Goal: Transaction & Acquisition: Purchase product/service

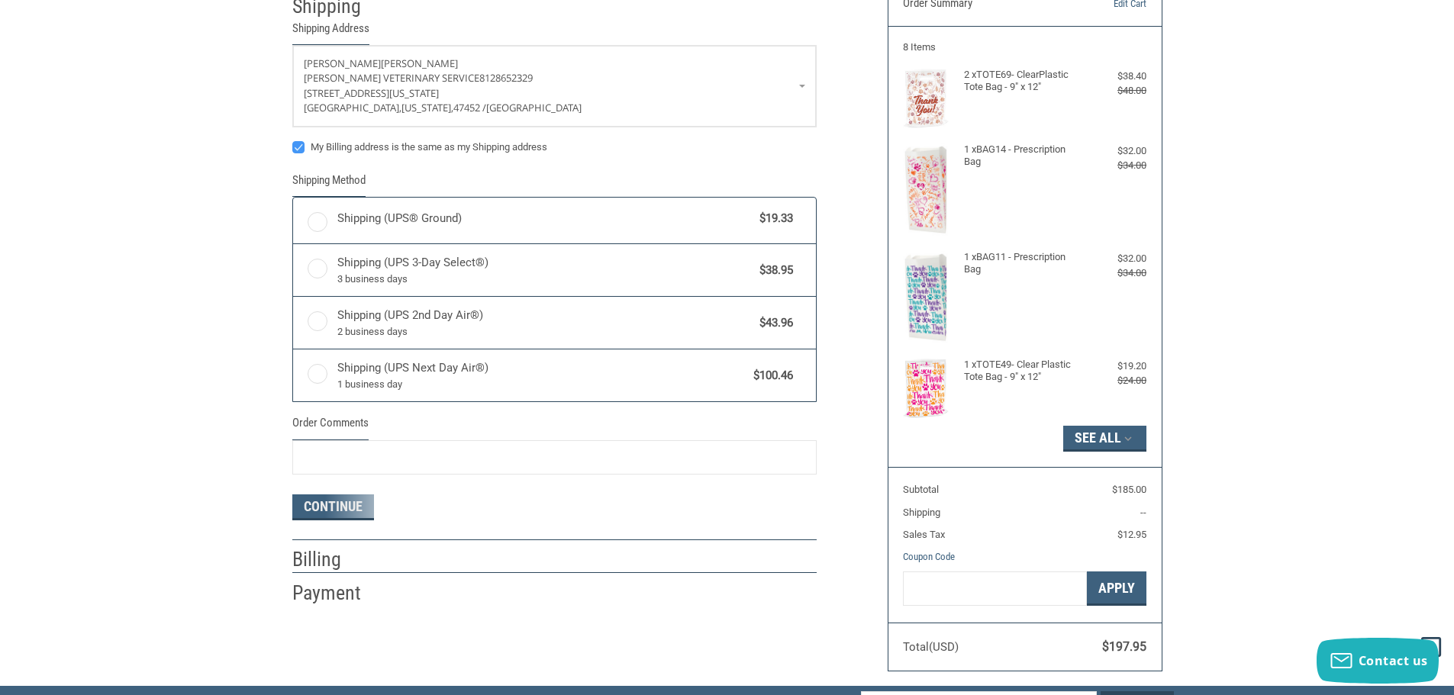
scroll to position [154, 0]
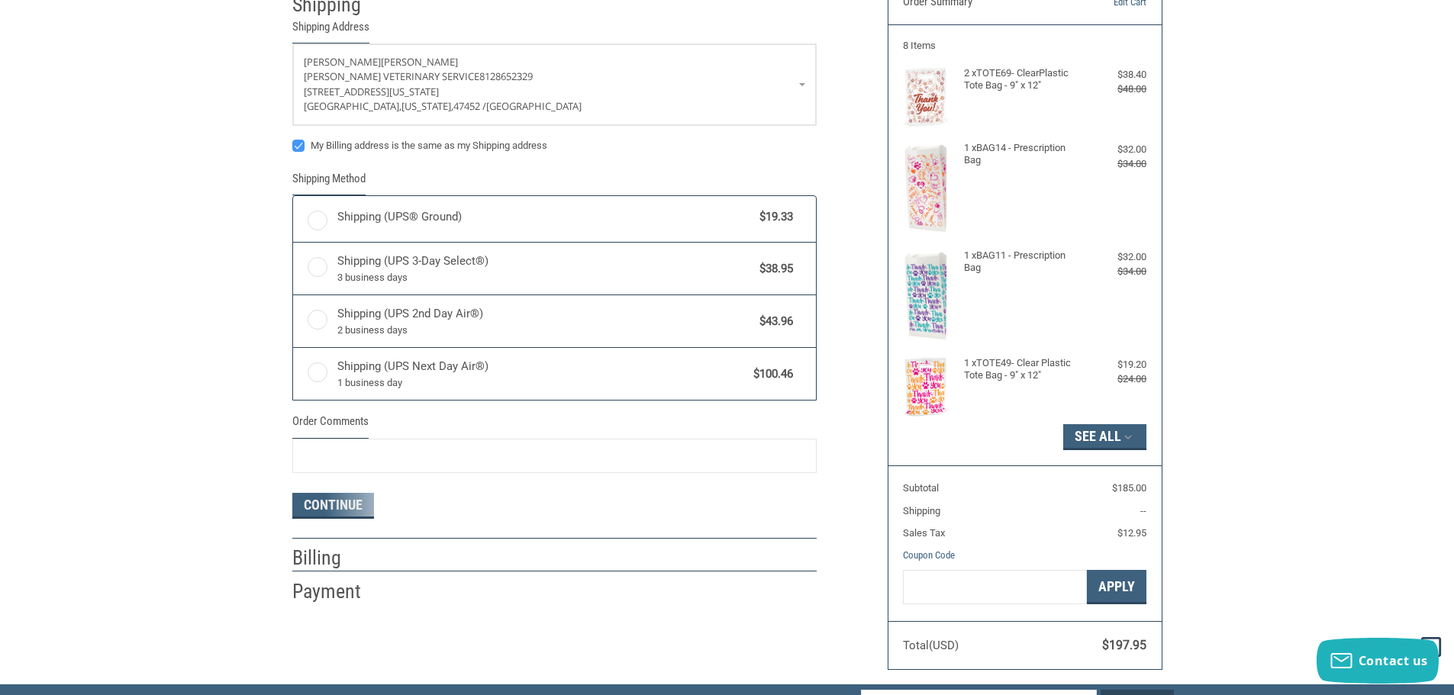
radio input "true"
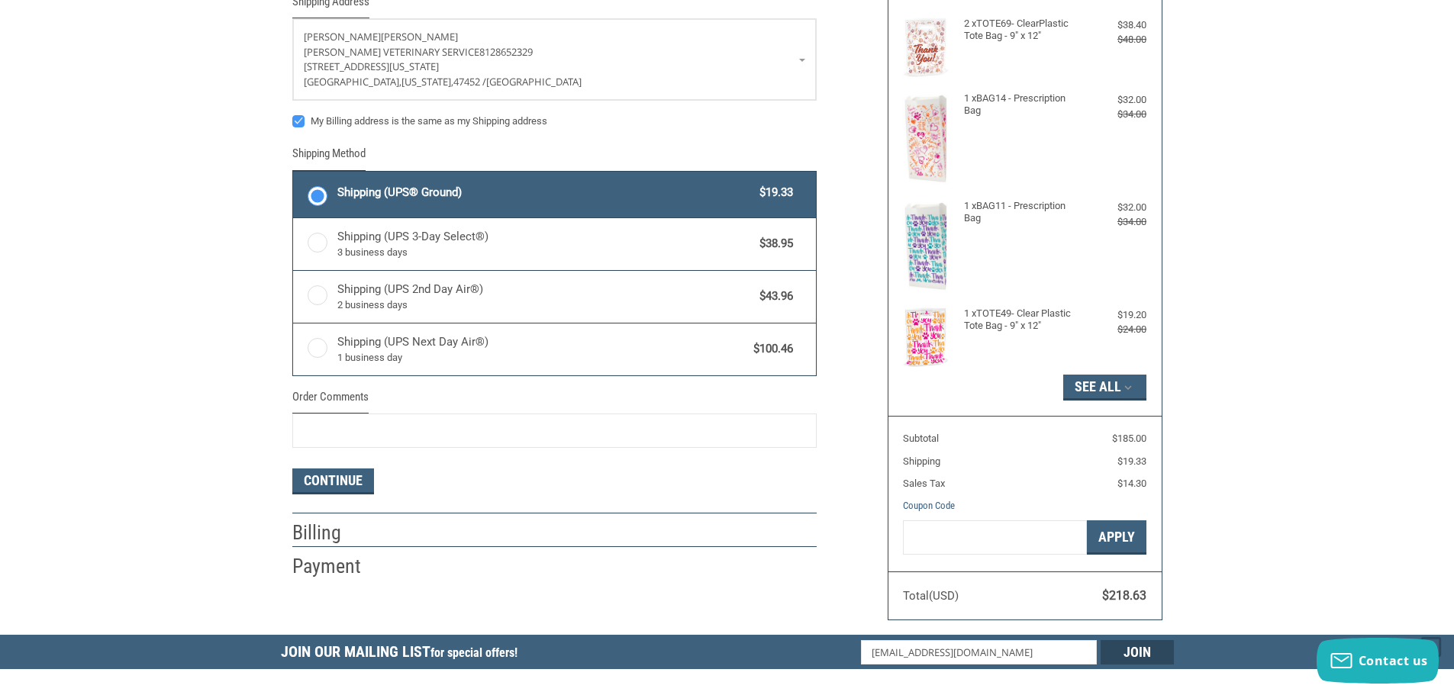
scroll to position [231, 0]
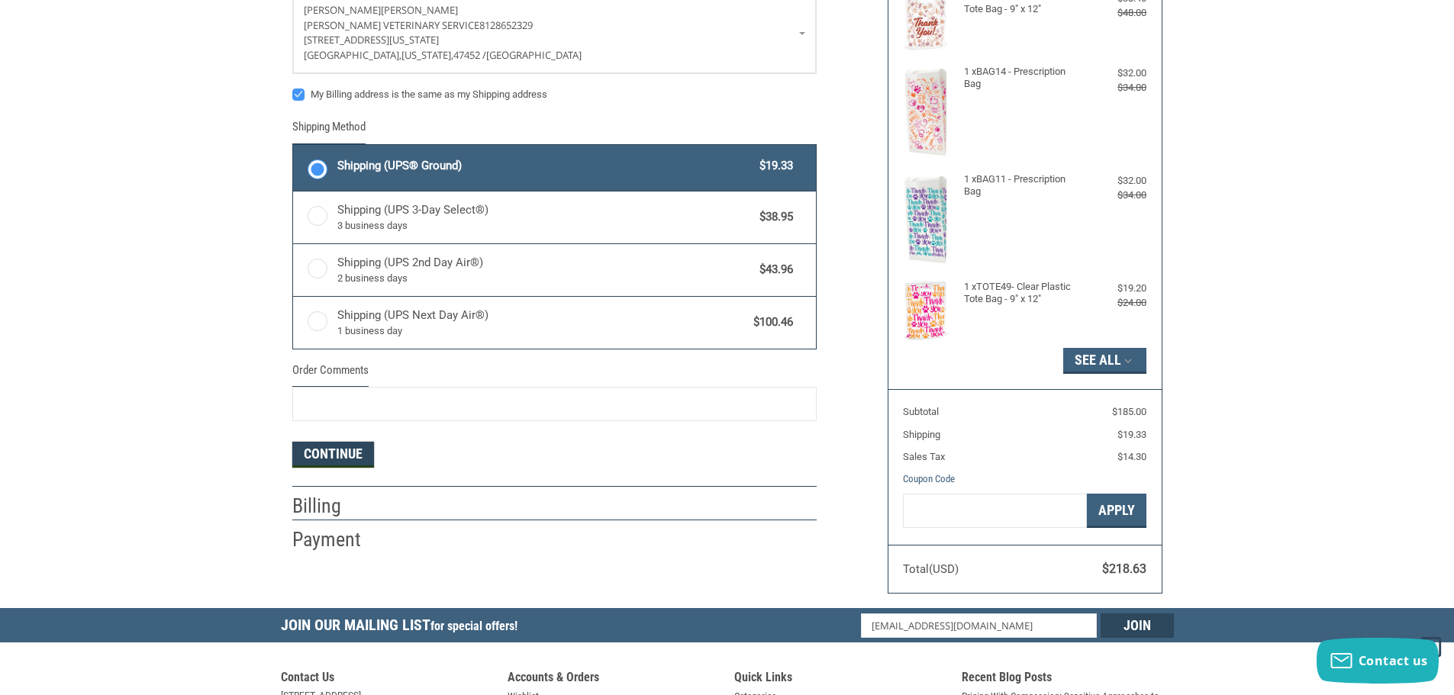
click at [355, 455] on button "Continue" at bounding box center [333, 455] width 82 height 26
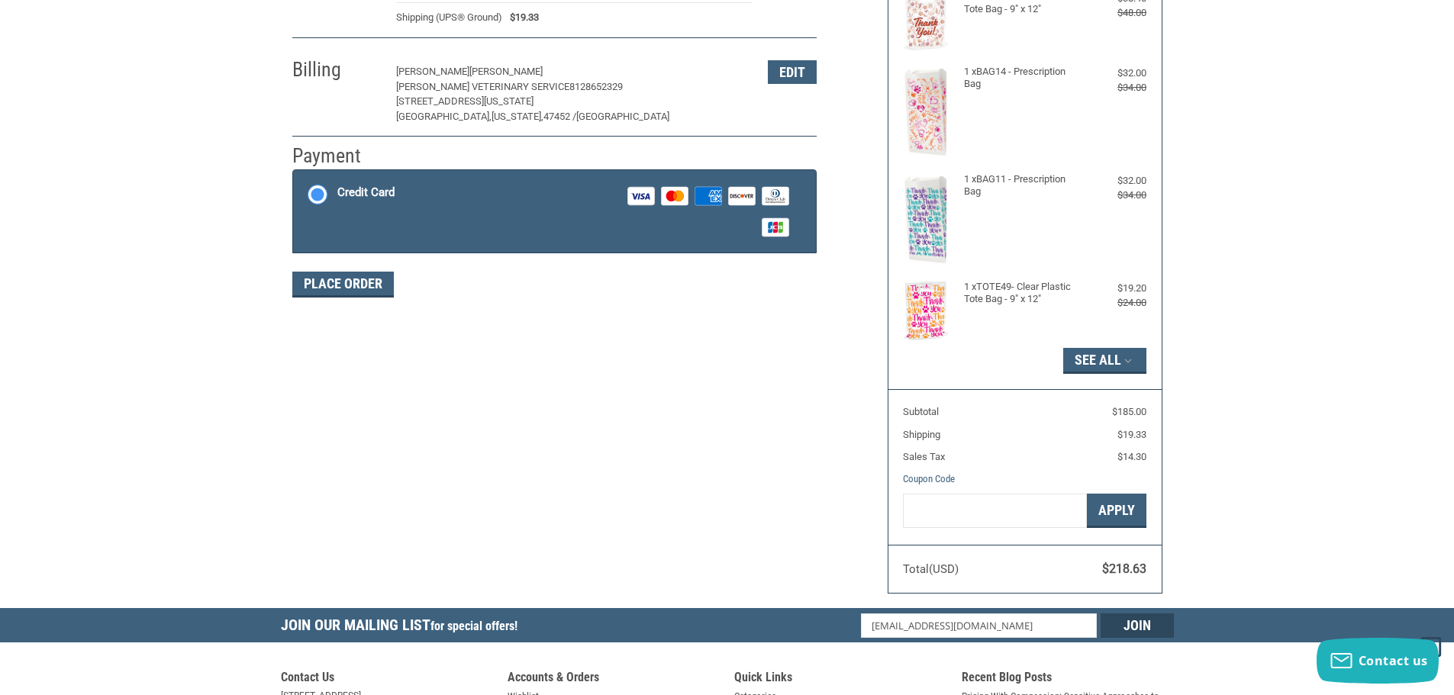
scroll to position [229, 0]
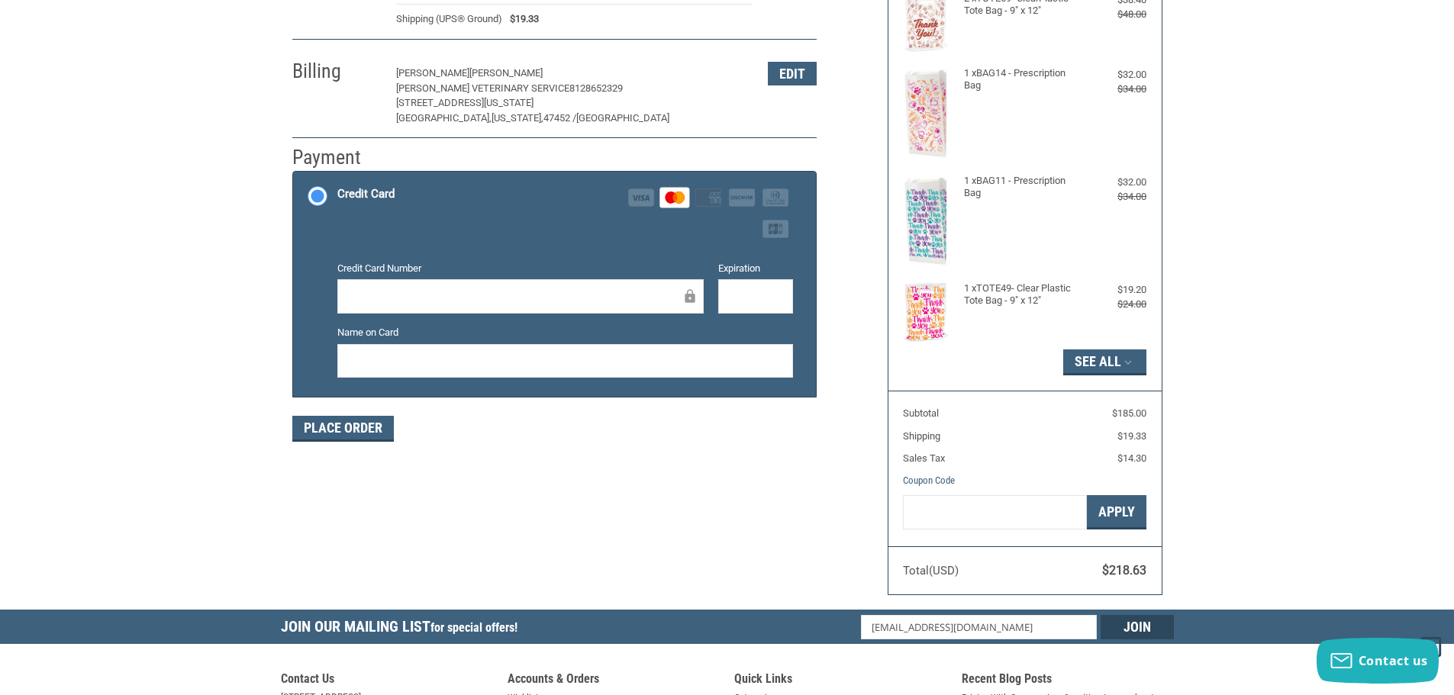
click at [804, 449] on div "Customer [EMAIL_ADDRESS][DOMAIN_NAME] Sign Out Shipping [PERSON_NAME] Veterinar…" at bounding box center [578, 167] width 595 height 586
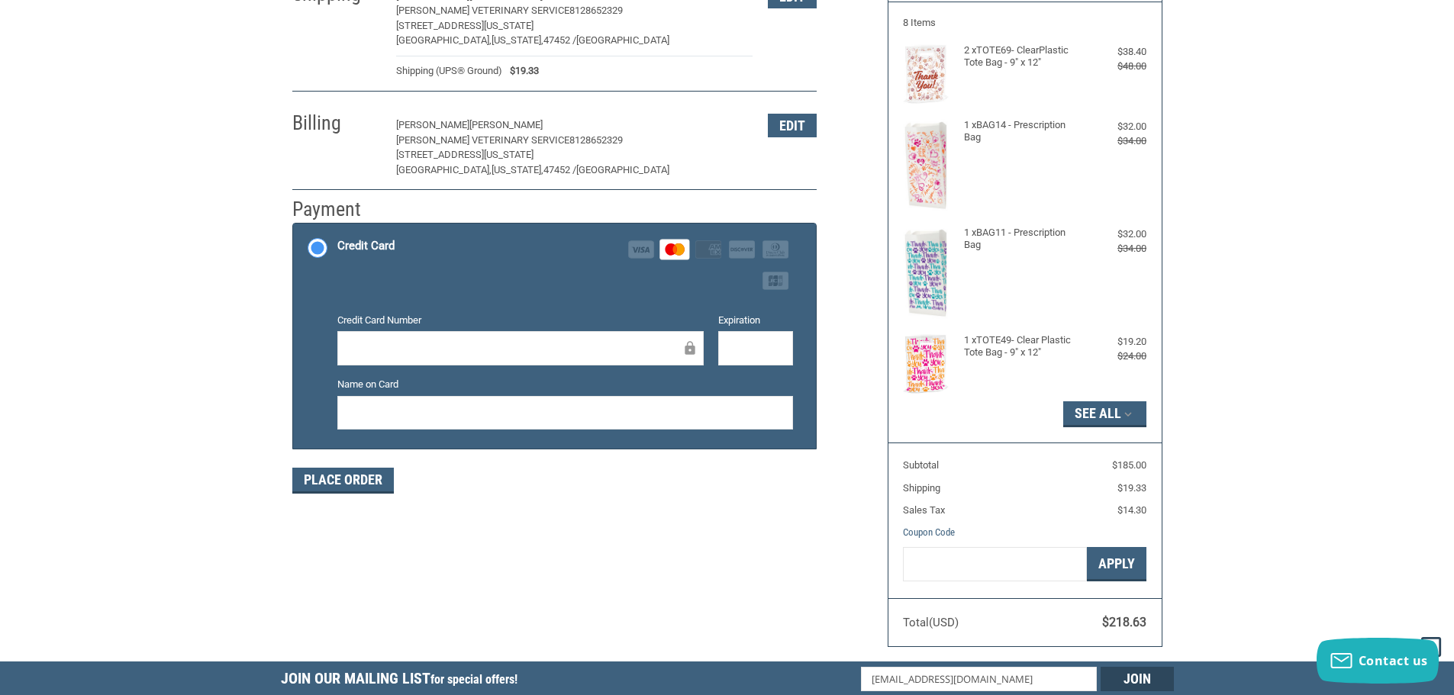
scroll to position [153, 0]
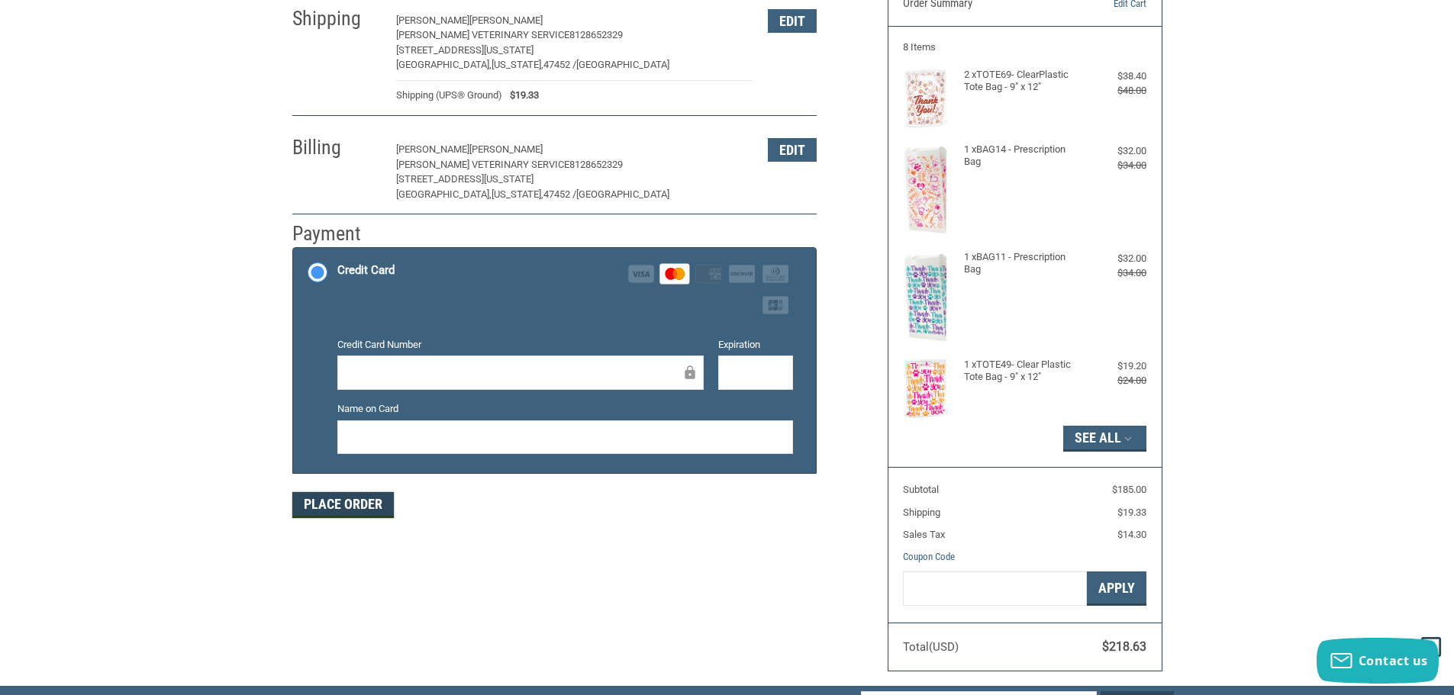
click at [336, 503] on button "Place Order" at bounding box center [343, 505] width 102 height 26
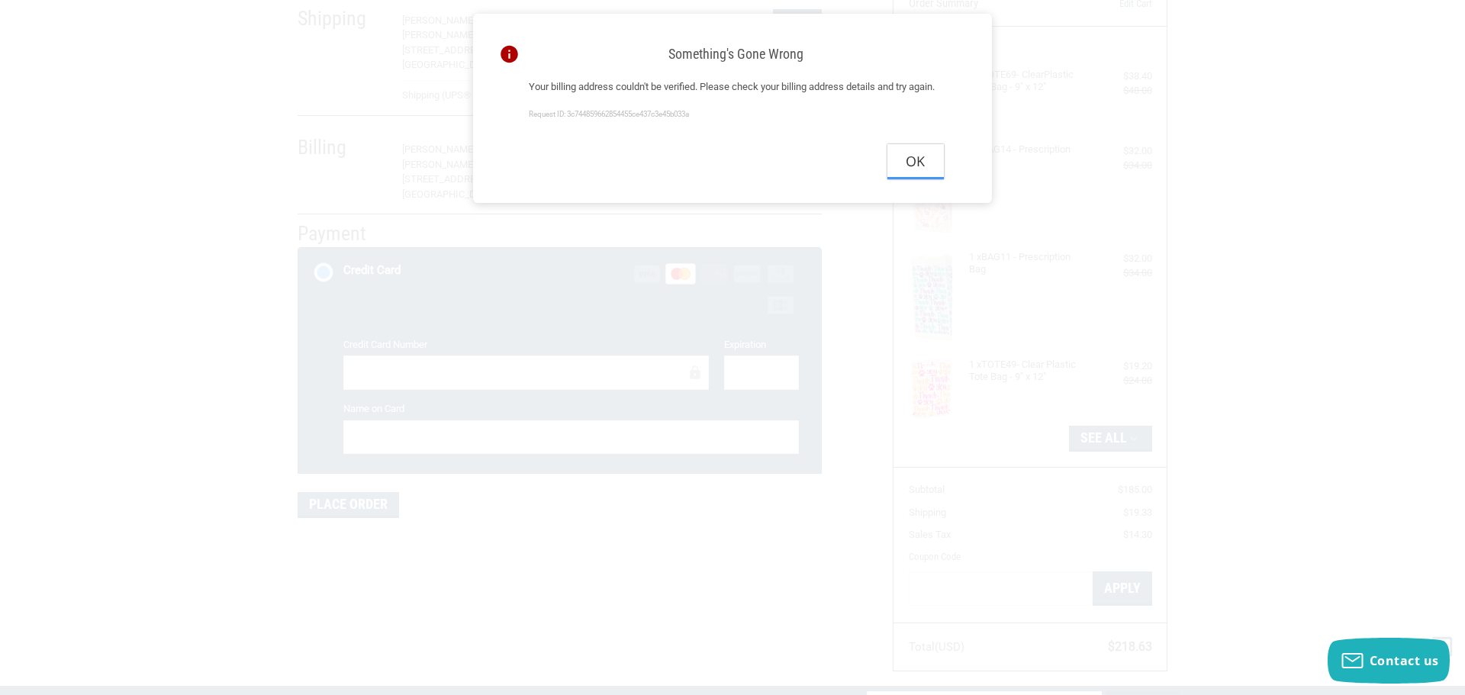
click at [922, 179] on button "Ok" at bounding box center [916, 161] width 56 height 34
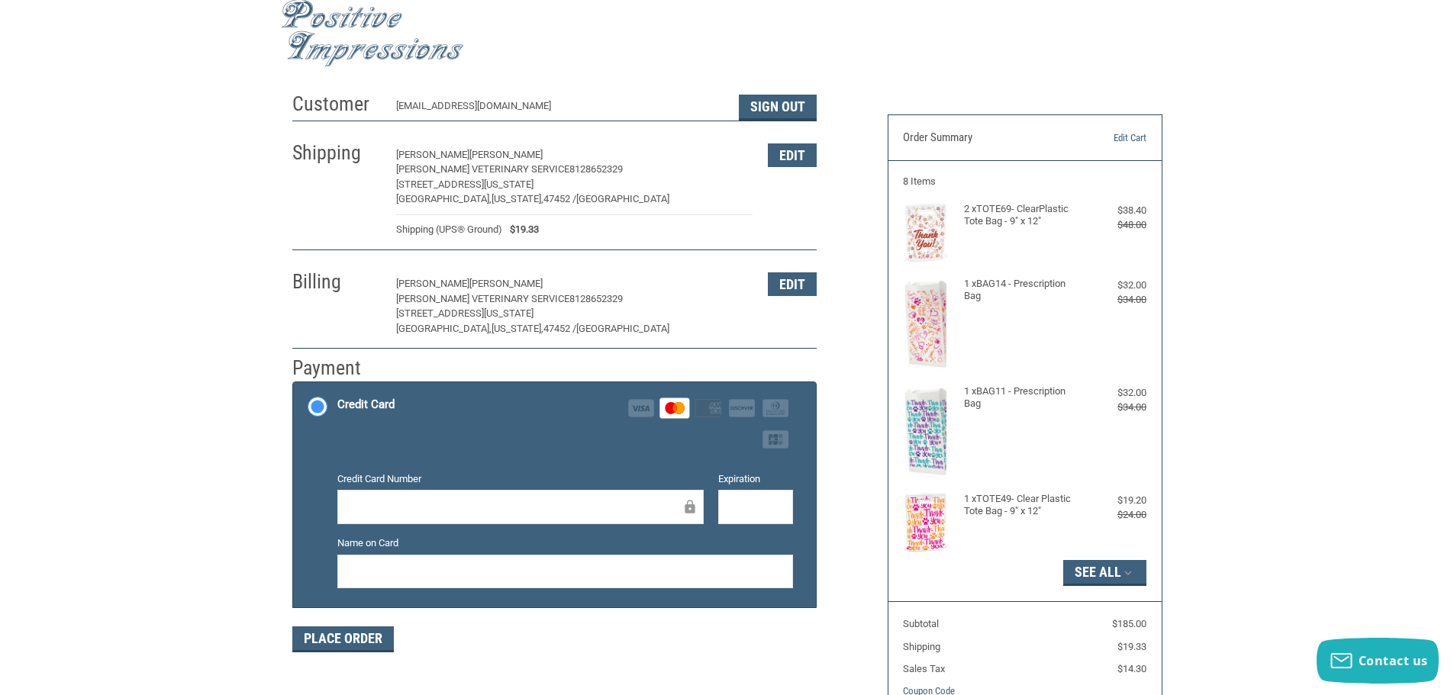
scroll to position [0, 0]
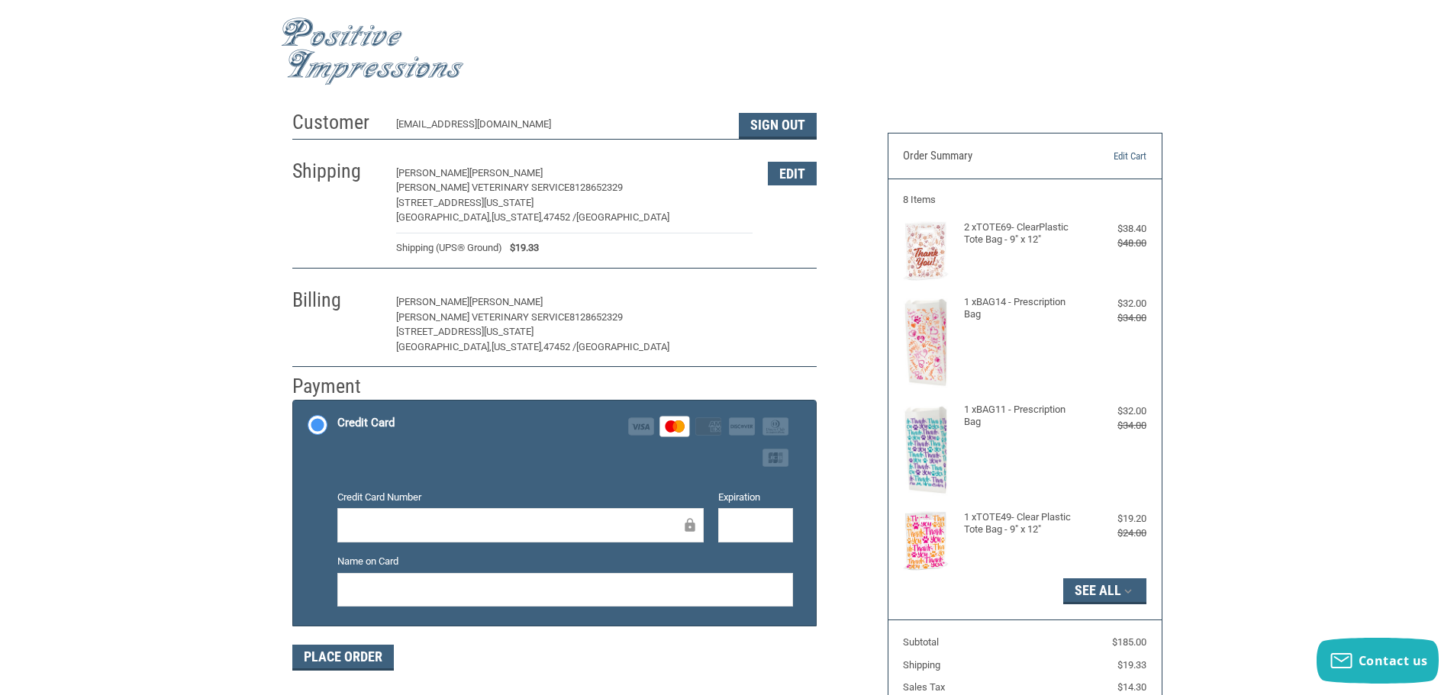
click at [780, 299] on button "Edit" at bounding box center [792, 303] width 49 height 24
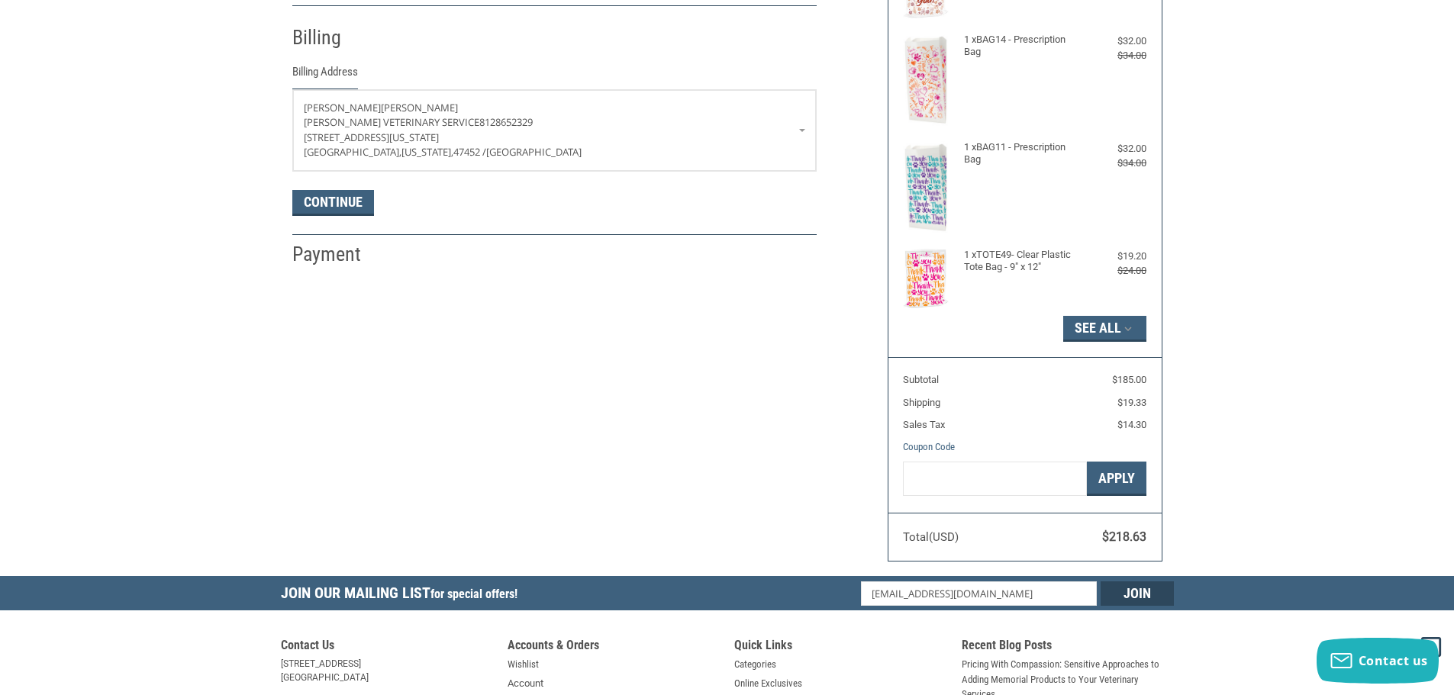
scroll to position [269, 0]
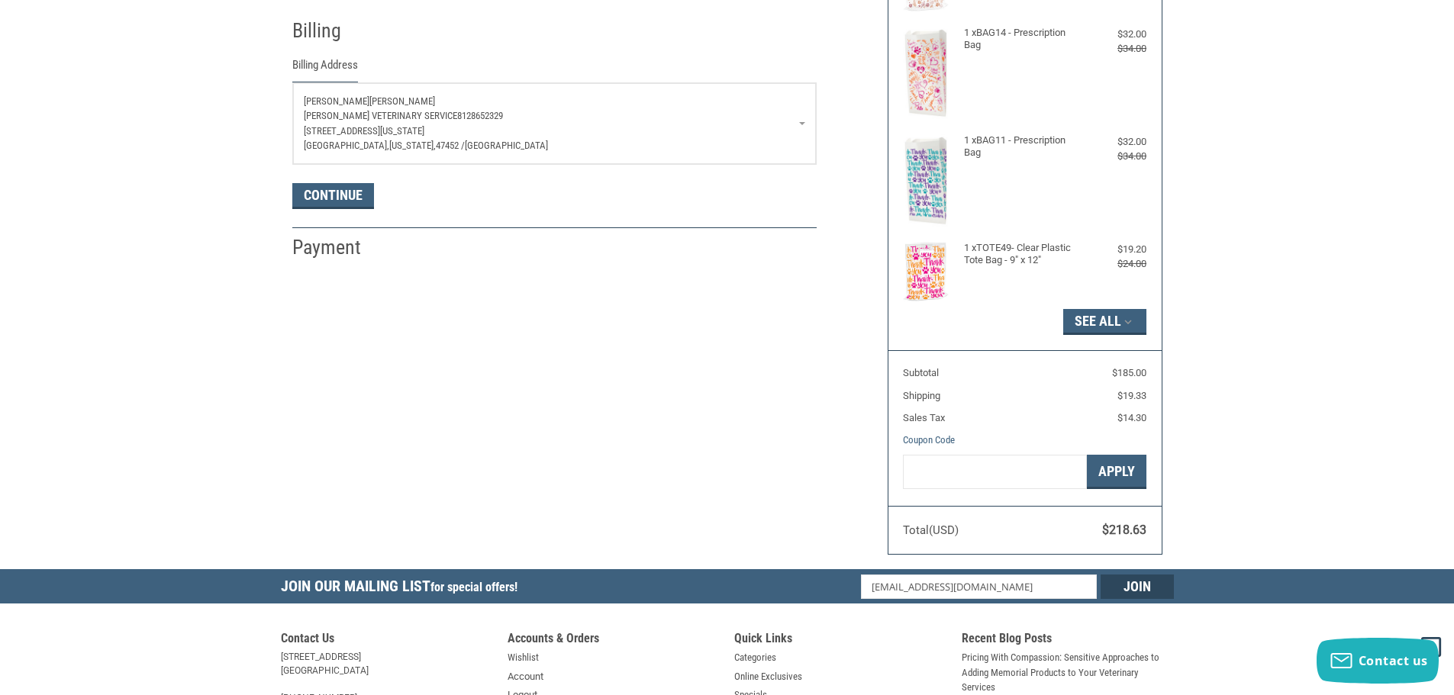
click at [628, 137] on p "[STREET_ADDRESS][US_STATE]" at bounding box center [554, 131] width 501 height 15
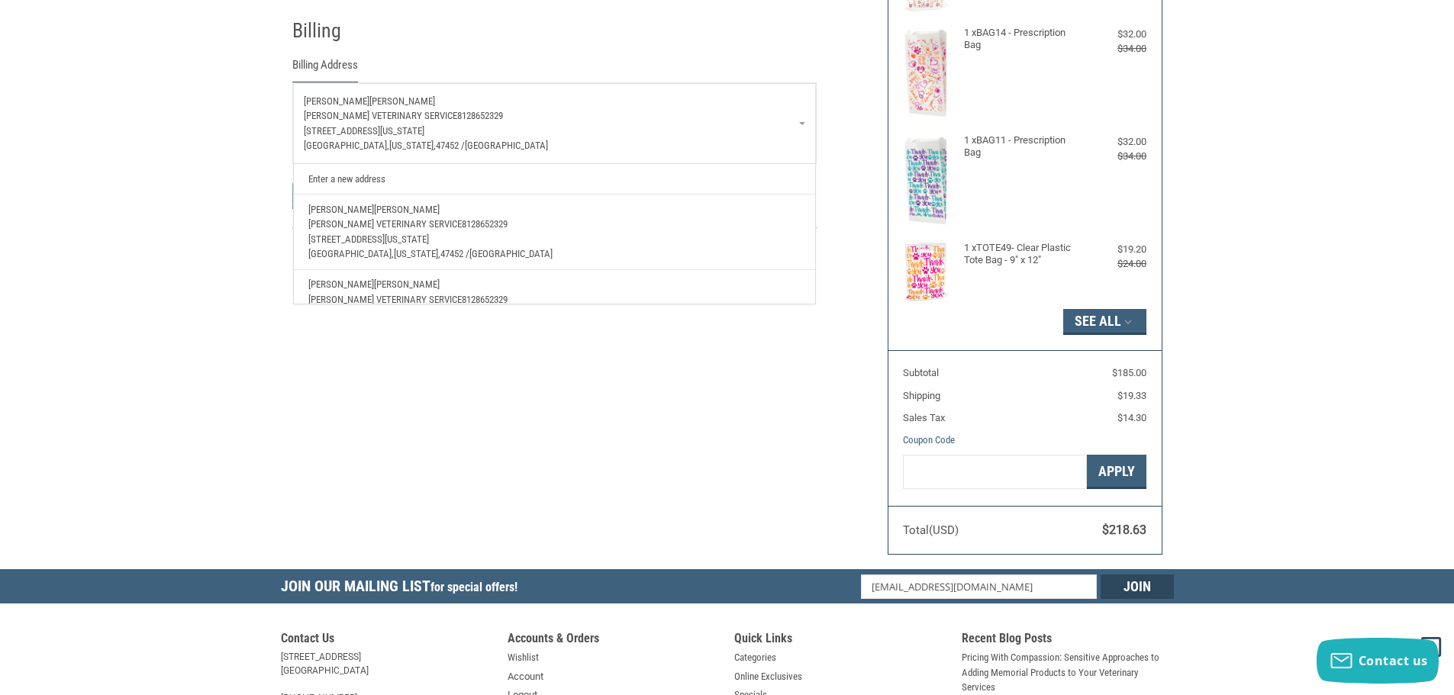
scroll to position [55, 0]
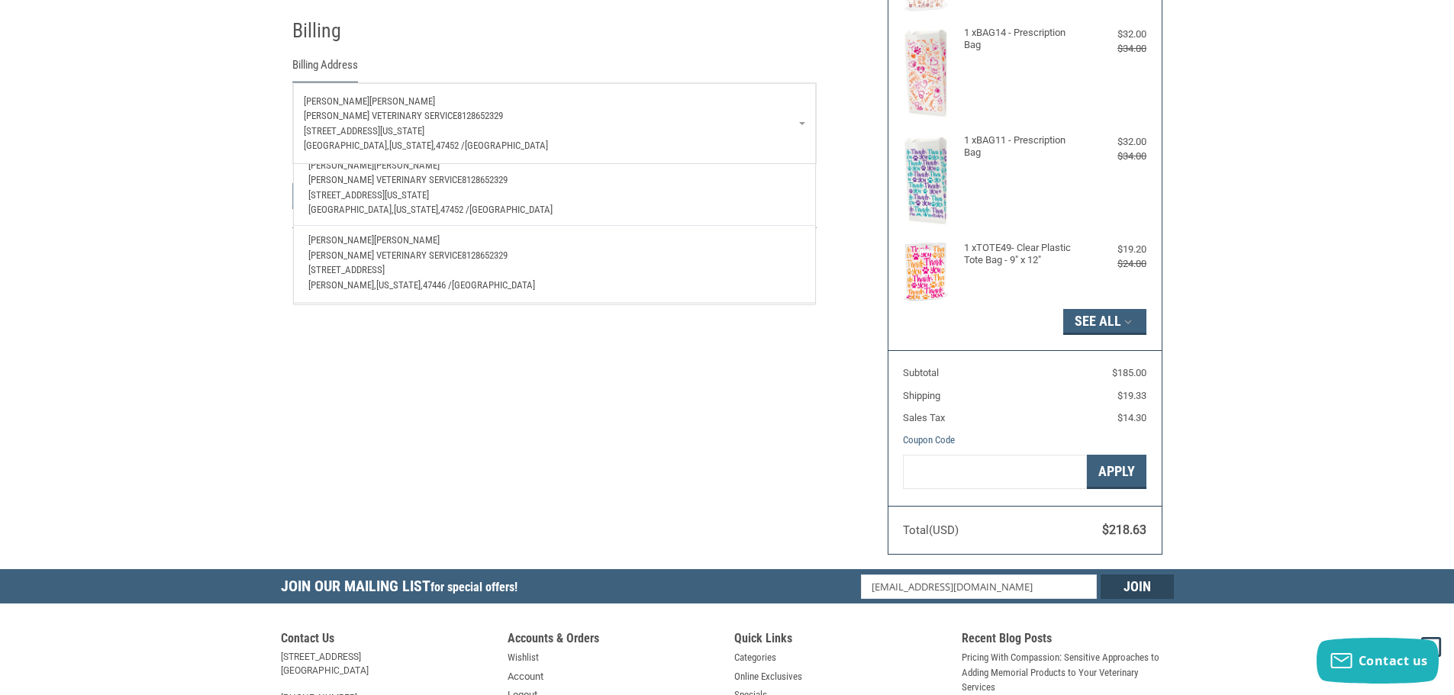
click at [405, 250] on span "[PERSON_NAME] Veterinary Service" at bounding box center [384, 255] width 153 height 11
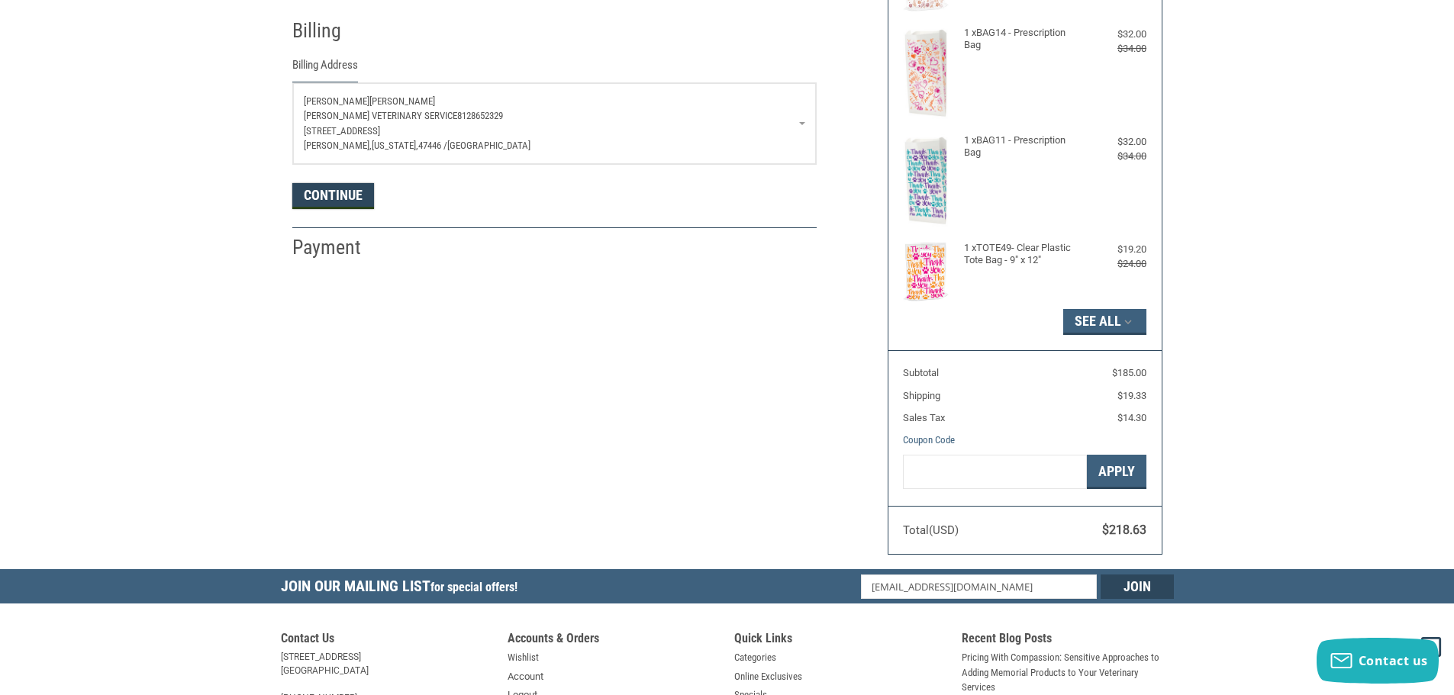
click at [343, 201] on button "Continue" at bounding box center [333, 196] width 82 height 26
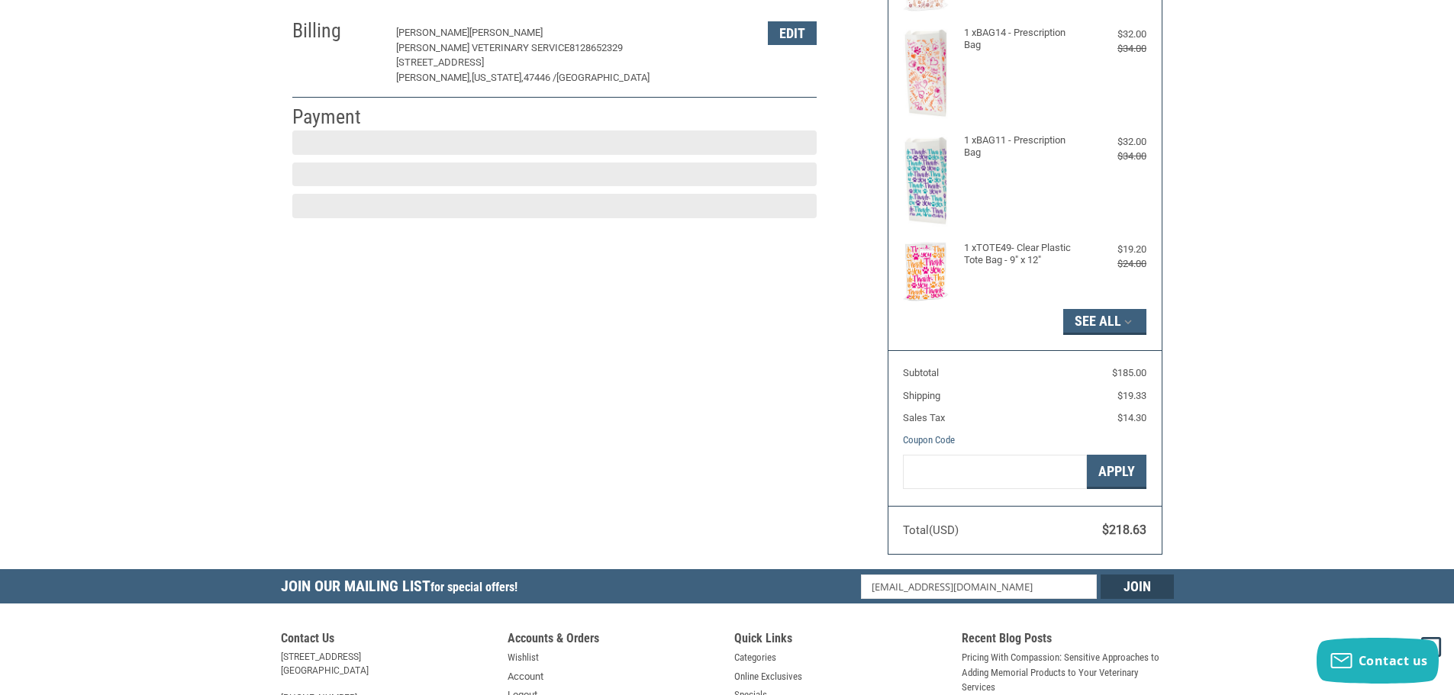
scroll to position [229, 0]
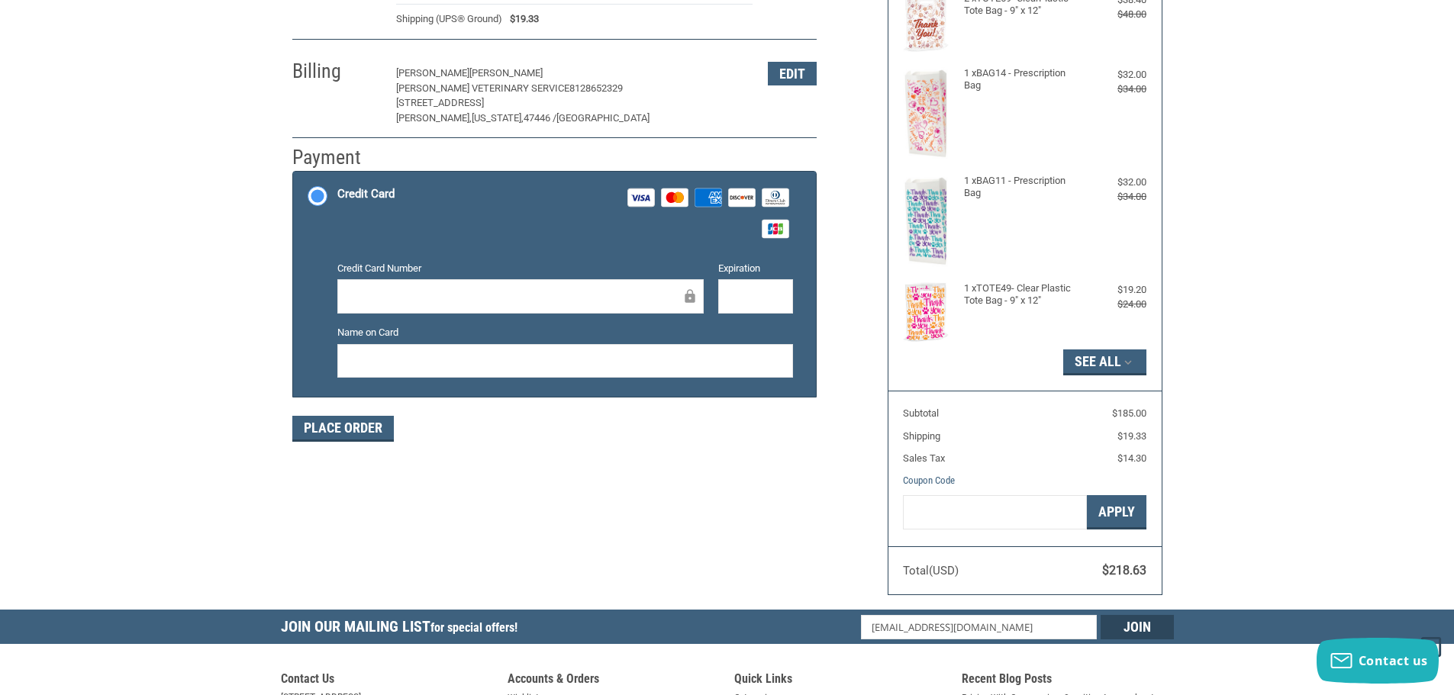
click at [472, 288] on iframe at bounding box center [515, 297] width 334 height 18
drag, startPoint x: 614, startPoint y: 550, endPoint x: 383, endPoint y: 466, distance: 245.3
click at [615, 544] on div "Customer [EMAIL_ADDRESS][DOMAIN_NAME] Sign Out Shipping [PERSON_NAME] Veterinar…" at bounding box center [727, 242] width 893 height 736
click at [353, 424] on button "Place Order" at bounding box center [343, 429] width 102 height 26
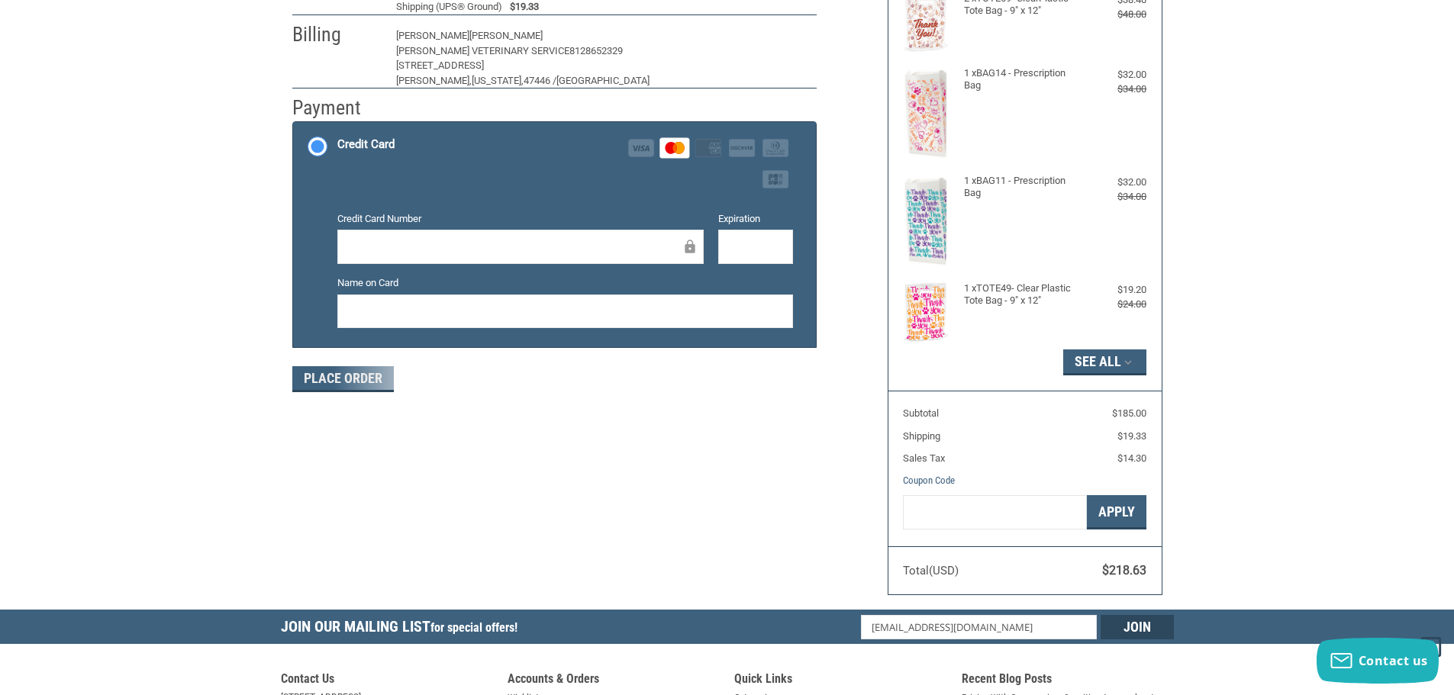
scroll to position [183, 0]
